Goal: Obtain resource: Download file/media

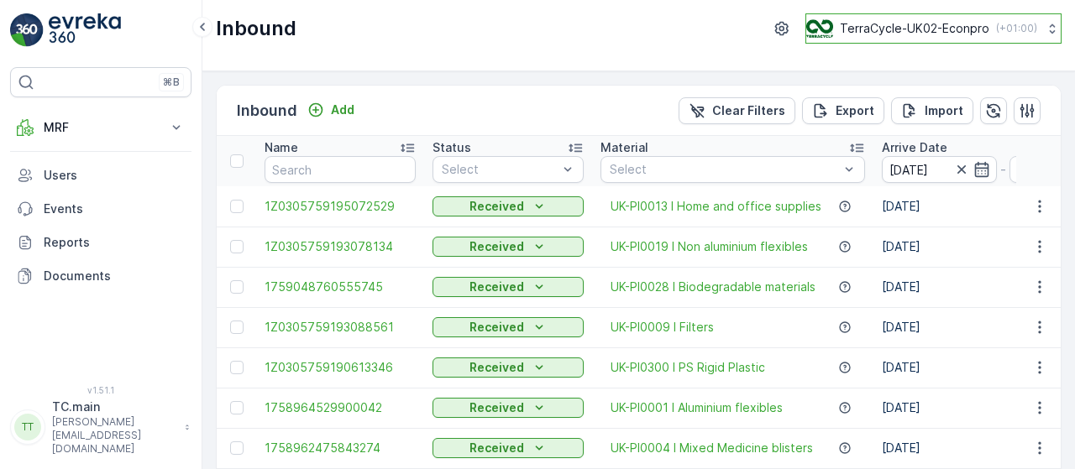
click at [872, 21] on p "TerraCycle-UK02-Econpro" at bounding box center [914, 28] width 149 height 17
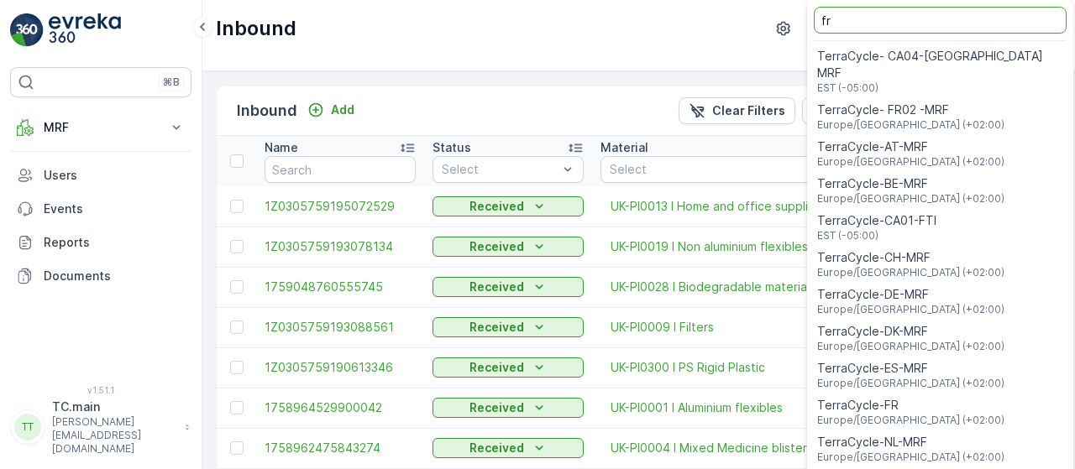
type input "fr"
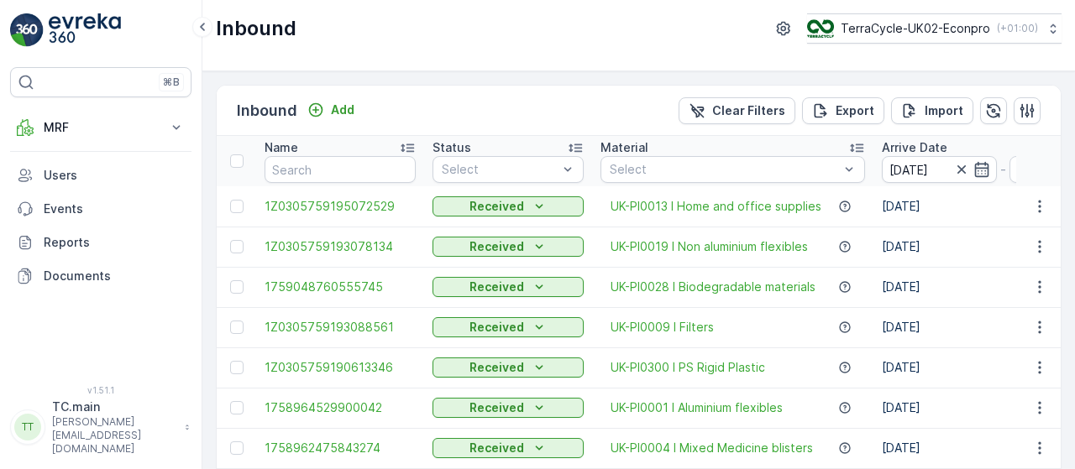
click at [560, 55] on div "Inbound TerraCycle-UK02-Econpro ( +01:00 )" at bounding box center [638, 35] width 873 height 71
click at [917, 23] on p "TerraCycle-UK02-Econpro" at bounding box center [914, 28] width 149 height 17
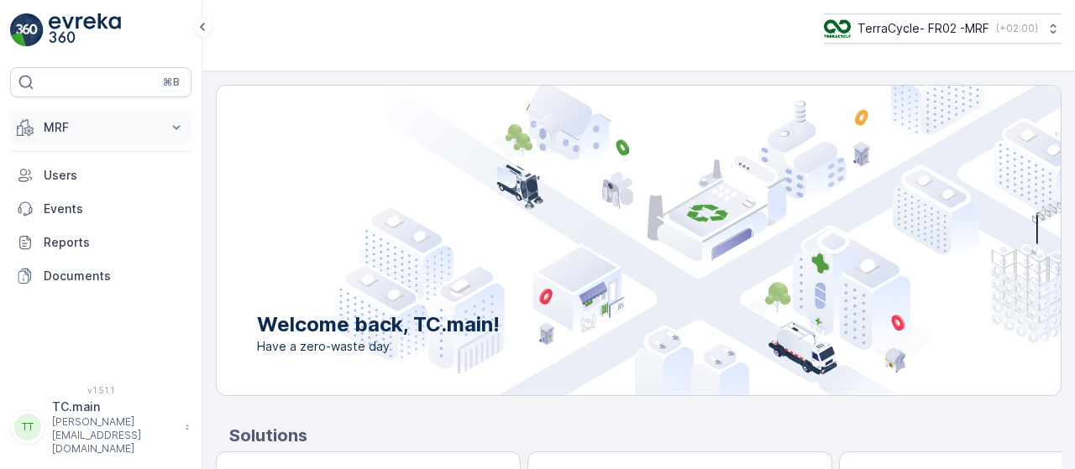
click at [143, 116] on button "MRF" at bounding box center [100, 128] width 181 height 34
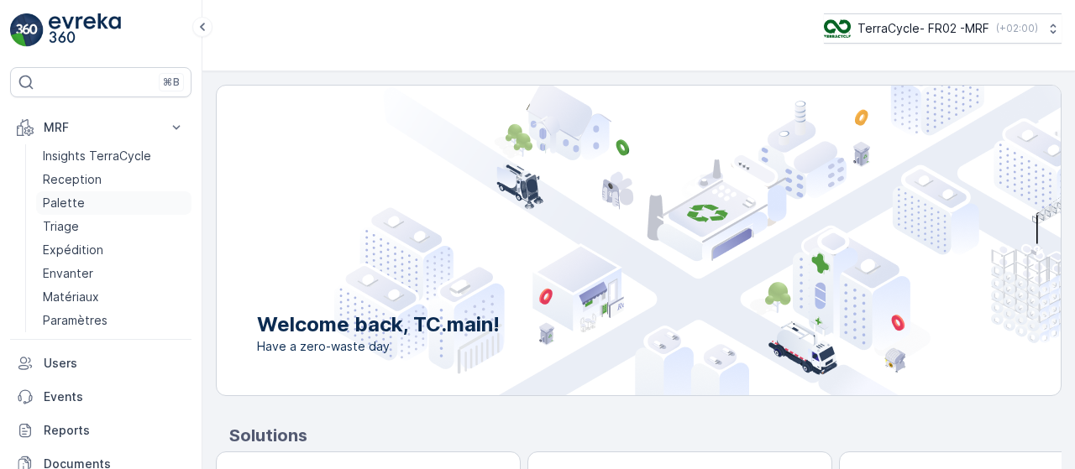
click at [104, 206] on link "Palette" at bounding box center [113, 203] width 155 height 24
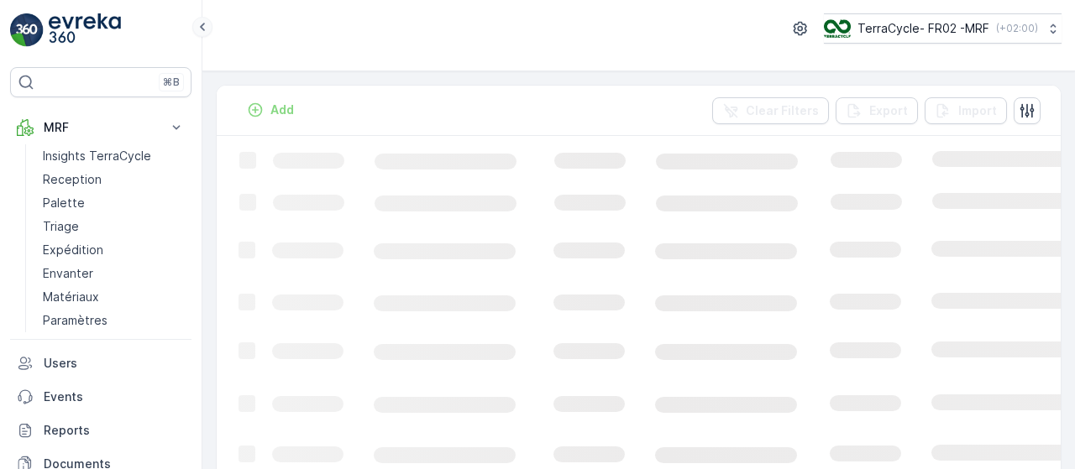
click at [207, 24] on icon at bounding box center [202, 27] width 18 height 20
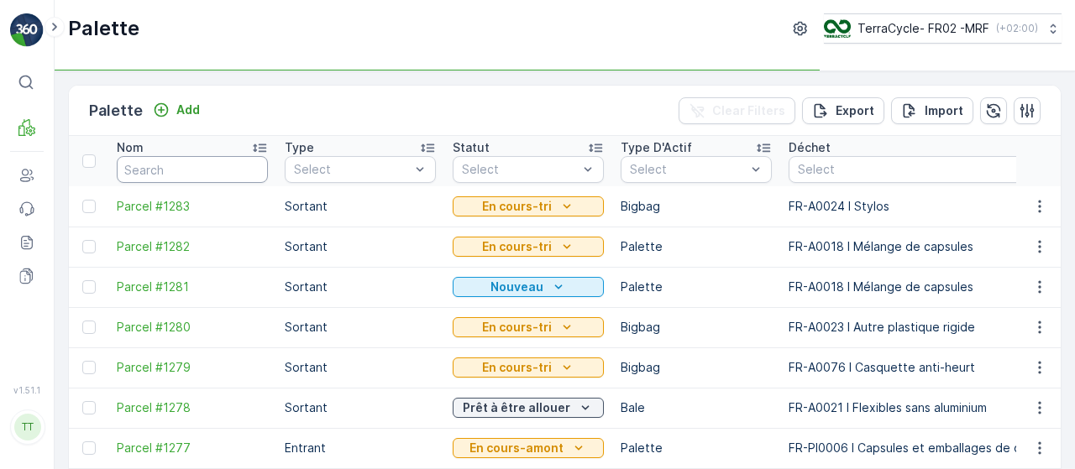
click at [225, 160] on input "text" at bounding box center [192, 169] width 151 height 27
paste input "FD717"
type input "FD717"
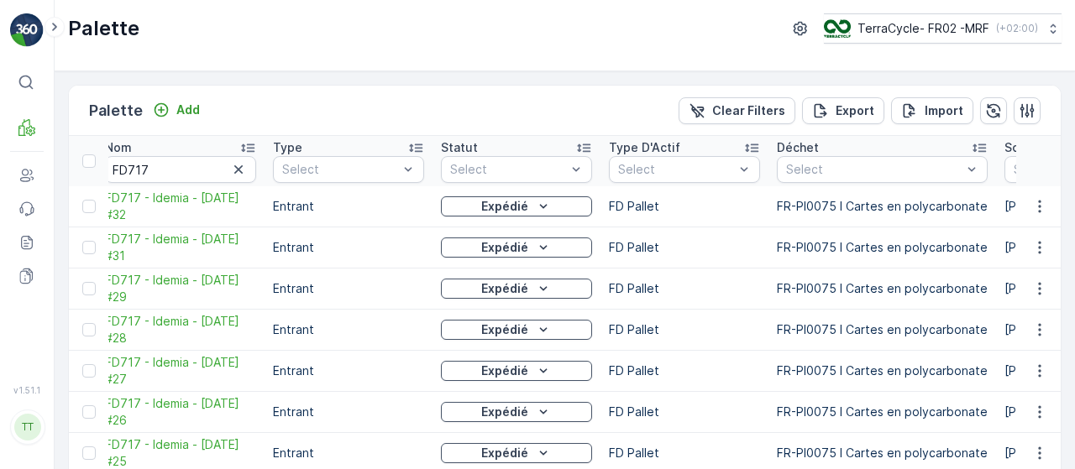
scroll to position [0, 11]
click at [237, 167] on icon "button" at bounding box center [239, 169] width 8 height 8
click at [54, 23] on icon at bounding box center [54, 27] width 18 height 20
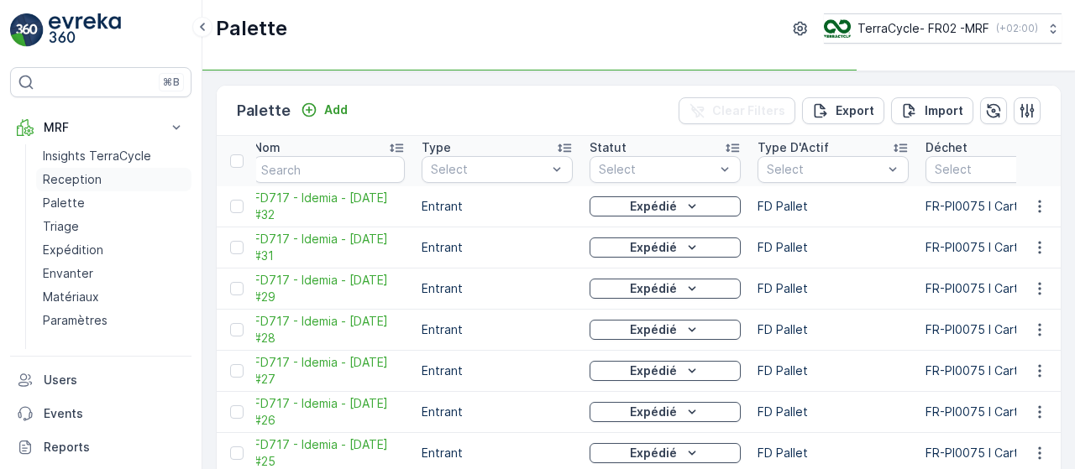
click at [72, 177] on p "Reception" at bounding box center [72, 179] width 59 height 17
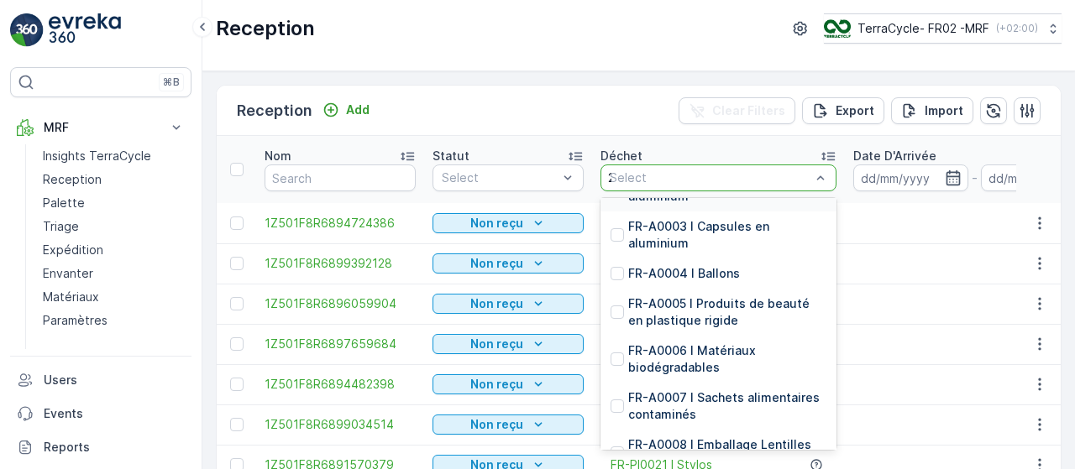
scroll to position [37, 0]
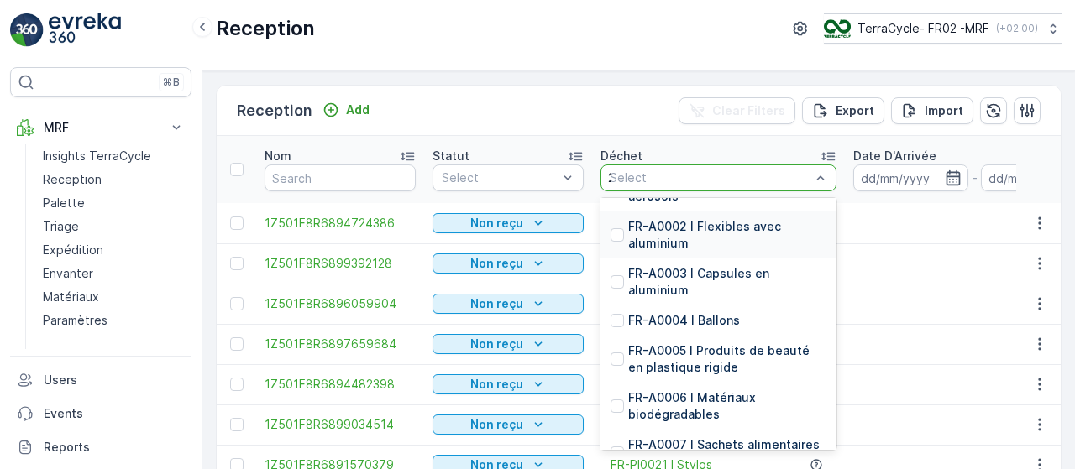
type input "21"
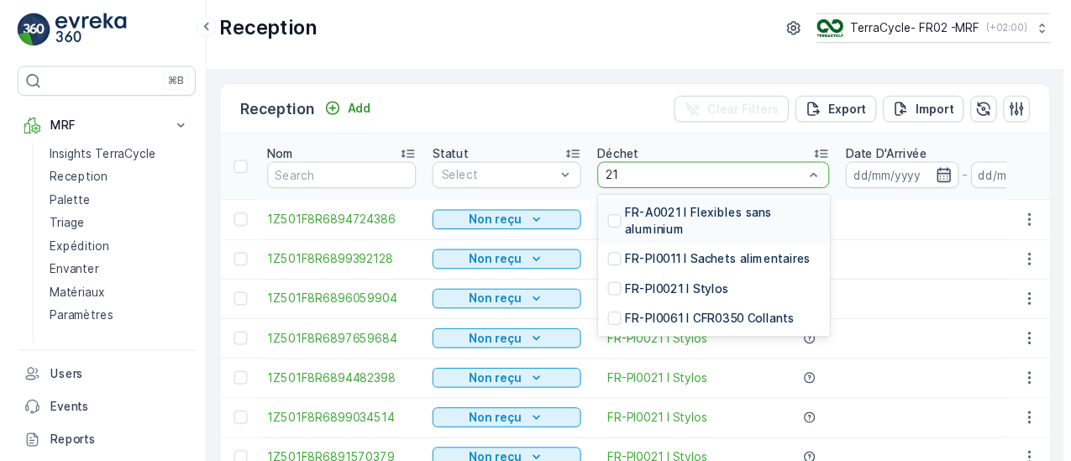
scroll to position [0, 0]
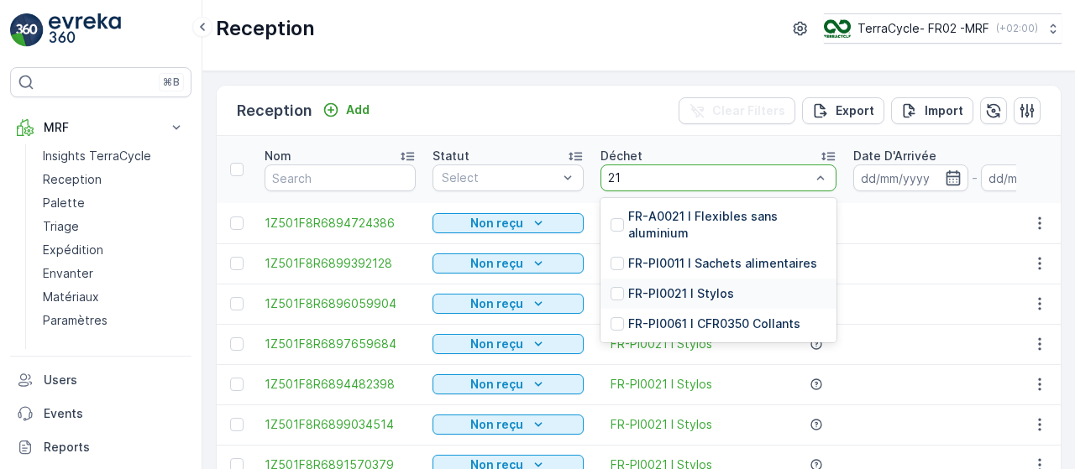
click at [733, 290] on div "FR-PI0021 I Stylos" at bounding box center [718, 294] width 236 height 30
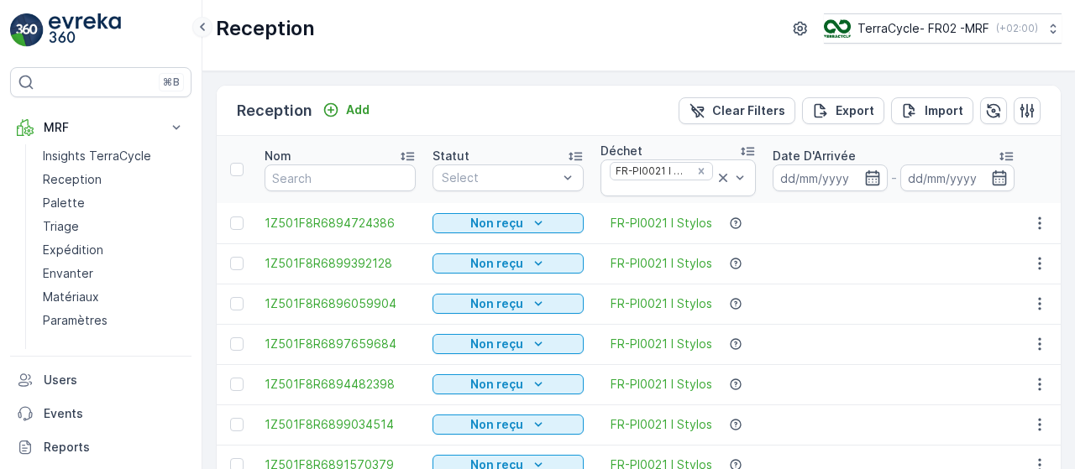
click at [205, 26] on icon at bounding box center [202, 27] width 18 height 20
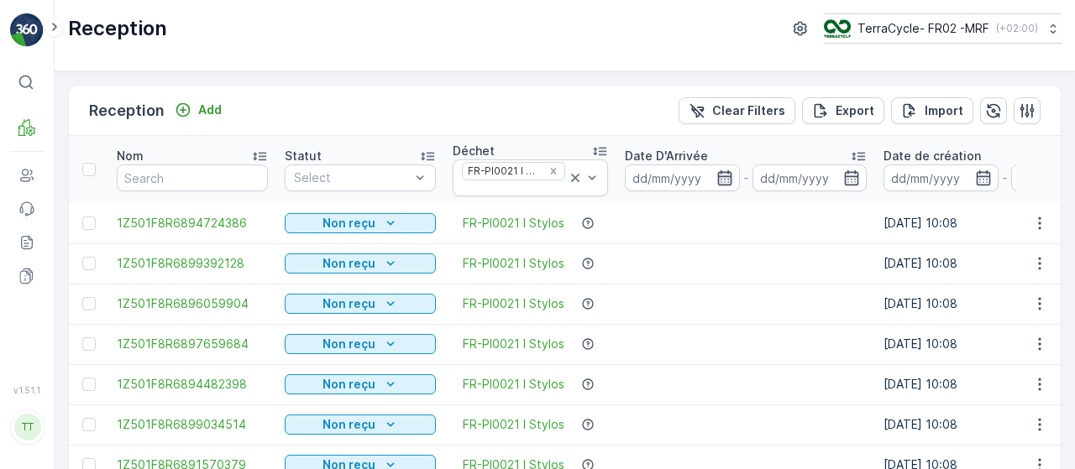
click at [722, 176] on icon "button" at bounding box center [724, 177] width 14 height 15
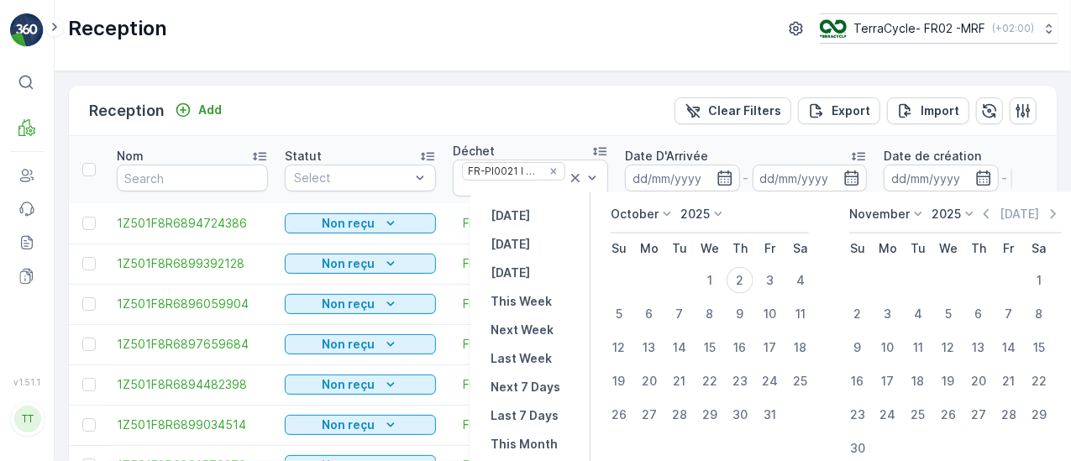
click at [648, 214] on p "October" at bounding box center [635, 214] width 48 height 17
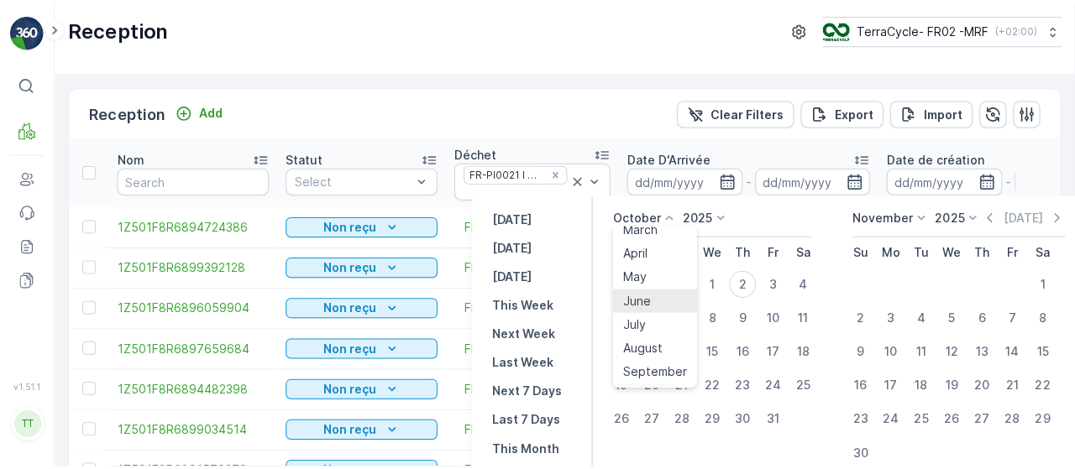
scroll to position [84, 0]
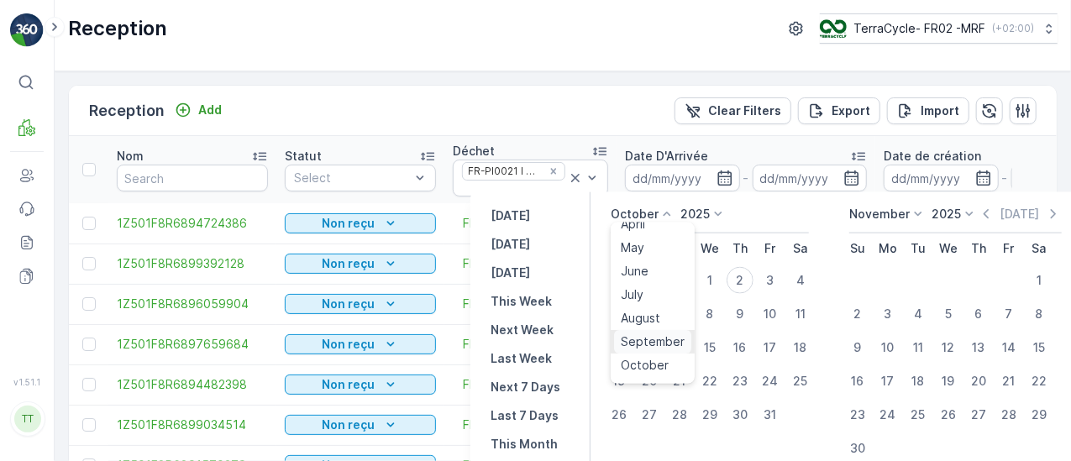
click at [652, 339] on span "September" at bounding box center [653, 341] width 64 height 17
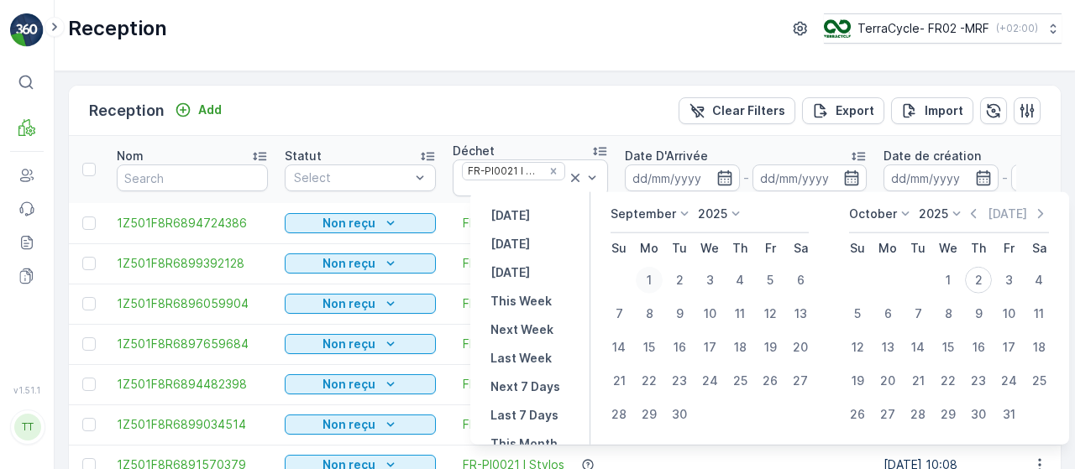
click at [643, 280] on div "1" at bounding box center [649, 280] width 27 height 27
type input "01.09.2025"
click at [645, 278] on div "1" at bounding box center [649, 280] width 27 height 27
type input "01.09.2025"
click at [674, 419] on div "30" at bounding box center [679, 414] width 27 height 27
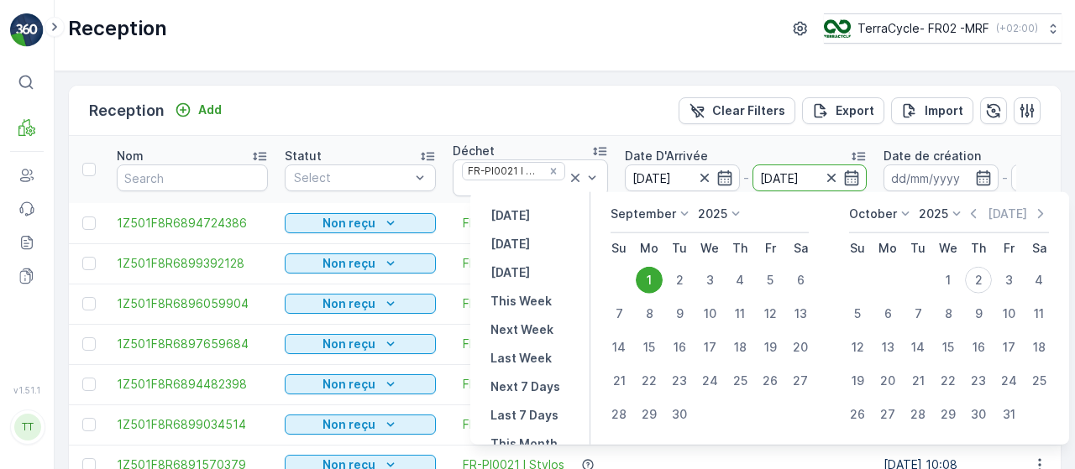
type input "[DATE]"
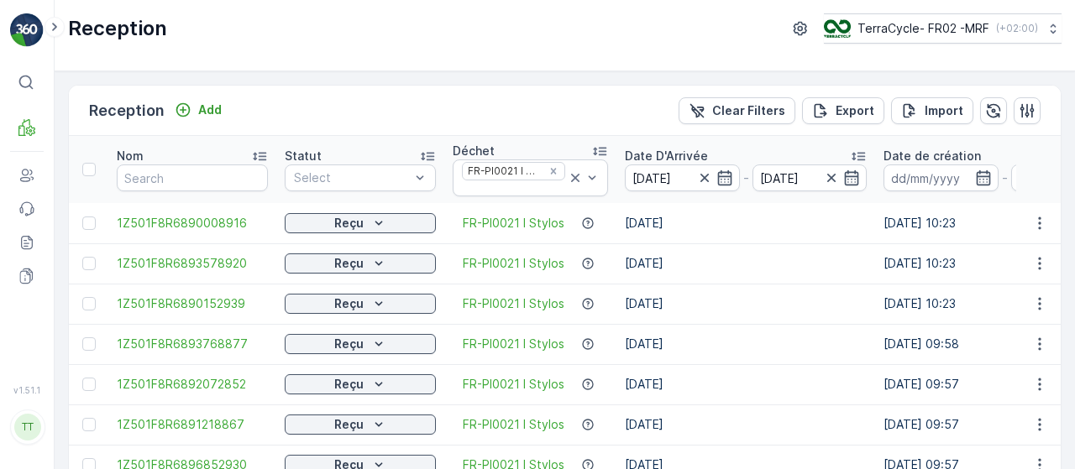
drag, startPoint x: 847, startPoint y: 110, endPoint x: 489, endPoint y: 454, distance: 496.5
click at [847, 111] on p "Export" at bounding box center [855, 110] width 39 height 17
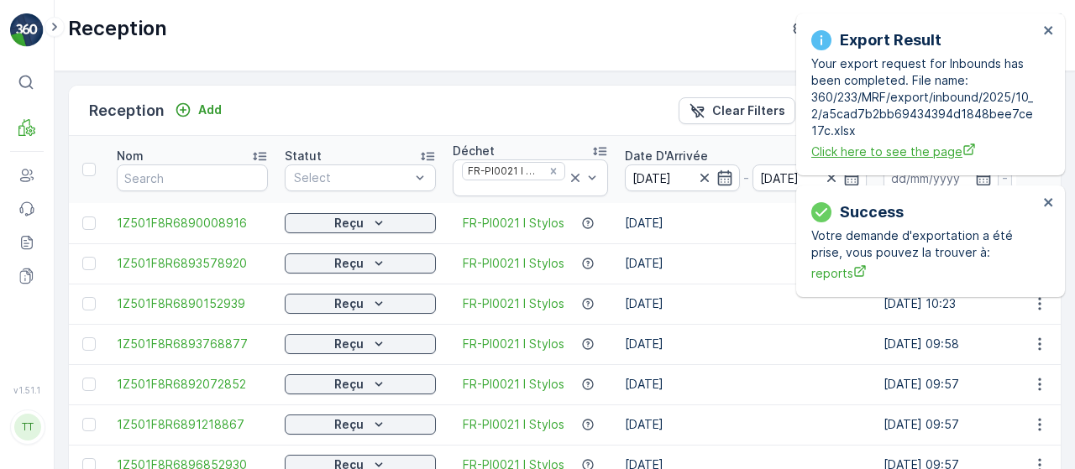
click at [847, 154] on span "Click here to see the page" at bounding box center [924, 152] width 227 height 18
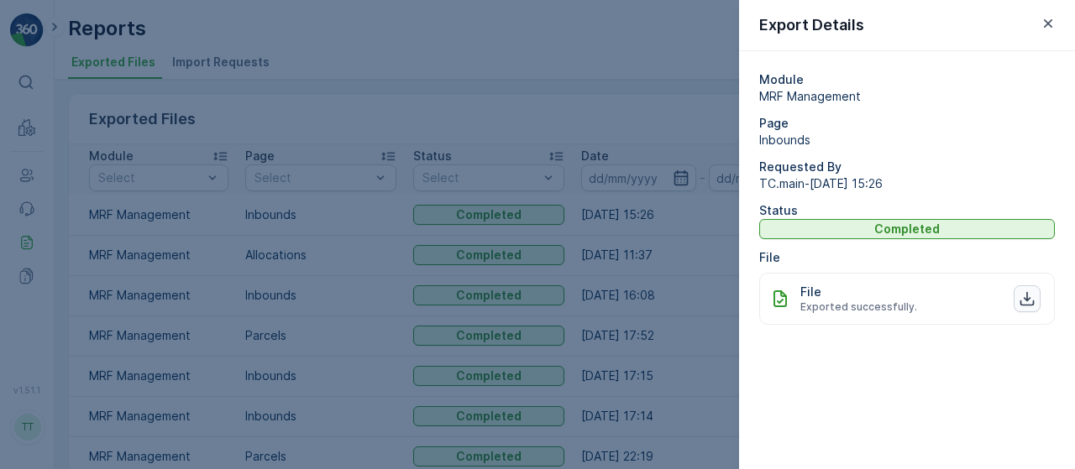
click at [1028, 297] on icon "button" at bounding box center [1027, 299] width 17 height 17
drag, startPoint x: 511, startPoint y: 28, endPoint x: 767, endPoint y: 22, distance: 256.2
click at [511, 28] on div at bounding box center [537, 234] width 1075 height 469
